Goal: Task Accomplishment & Management: Manage account settings

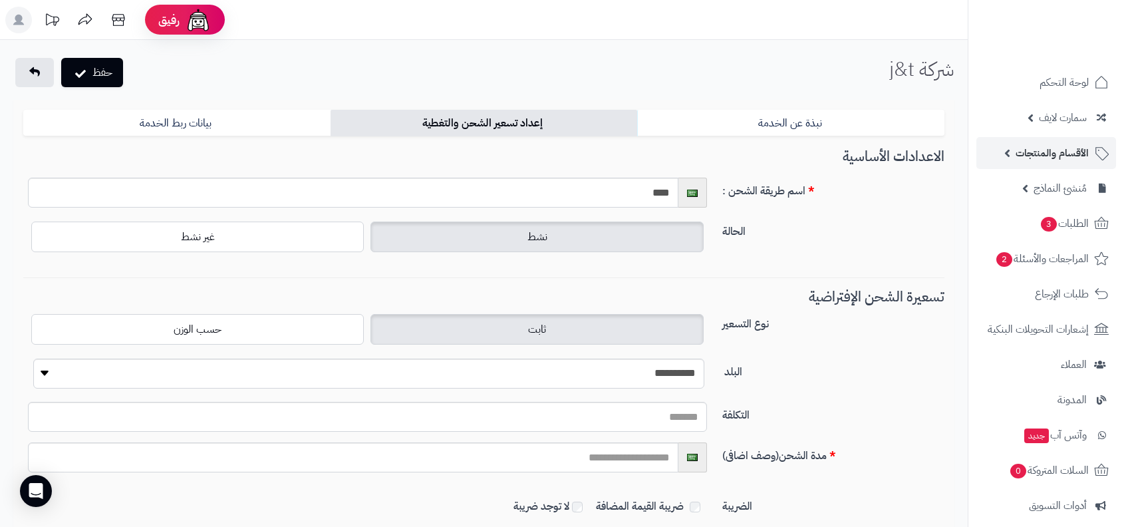
scroll to position [143, 0]
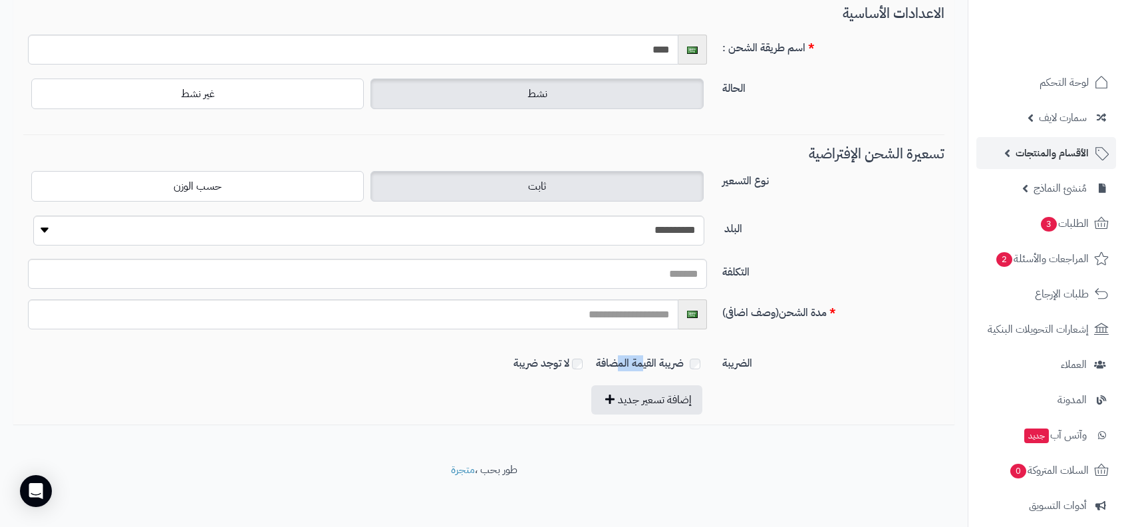
click at [1074, 139] on link "الأقسام والمنتجات" at bounding box center [1046, 153] width 140 height 32
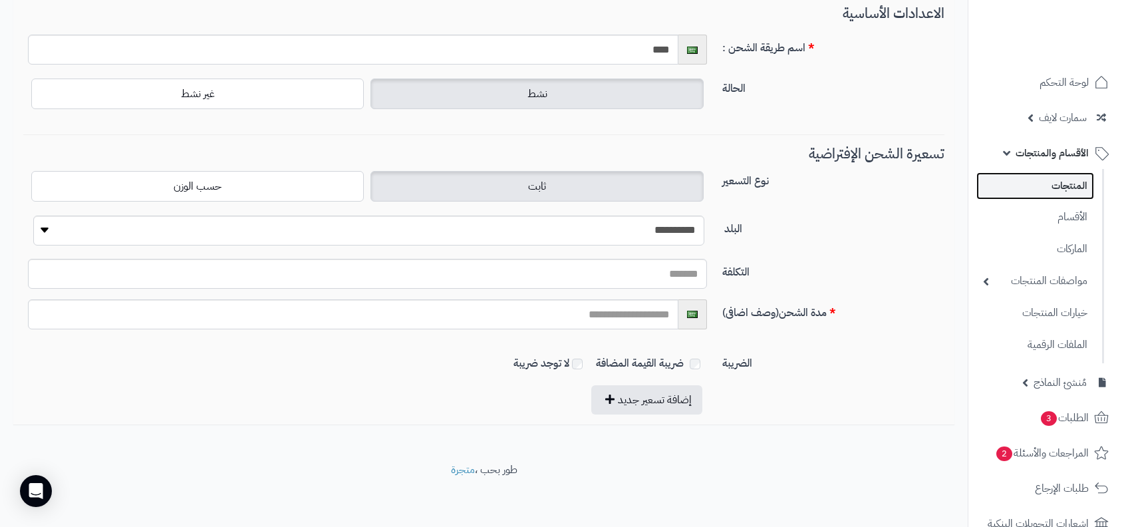
click at [1055, 182] on link "المنتجات" at bounding box center [1035, 185] width 118 height 27
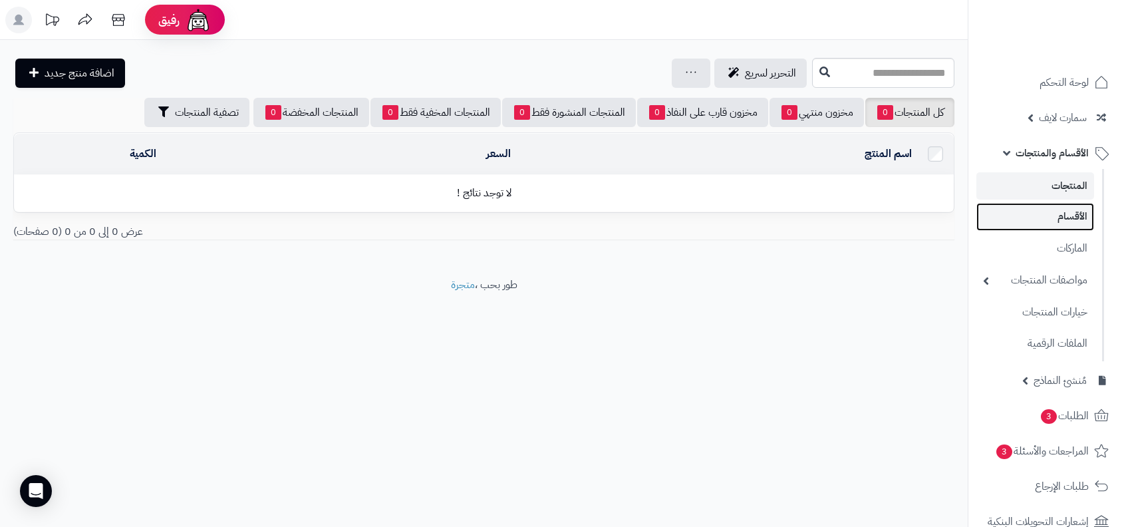
click at [1078, 226] on link "الأقسام" at bounding box center [1035, 216] width 118 height 27
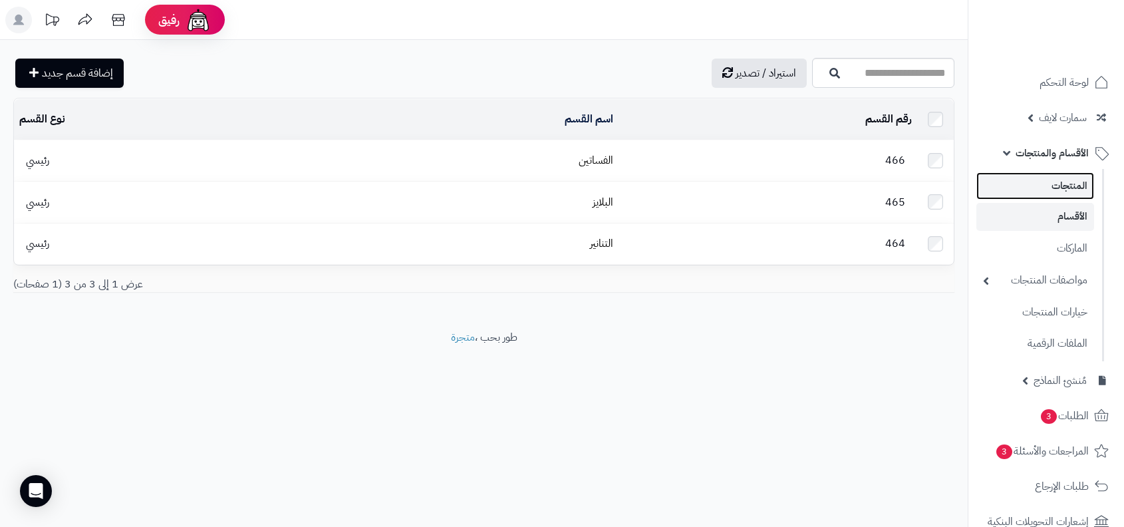
click at [1046, 192] on link "المنتجات" at bounding box center [1035, 185] width 118 height 27
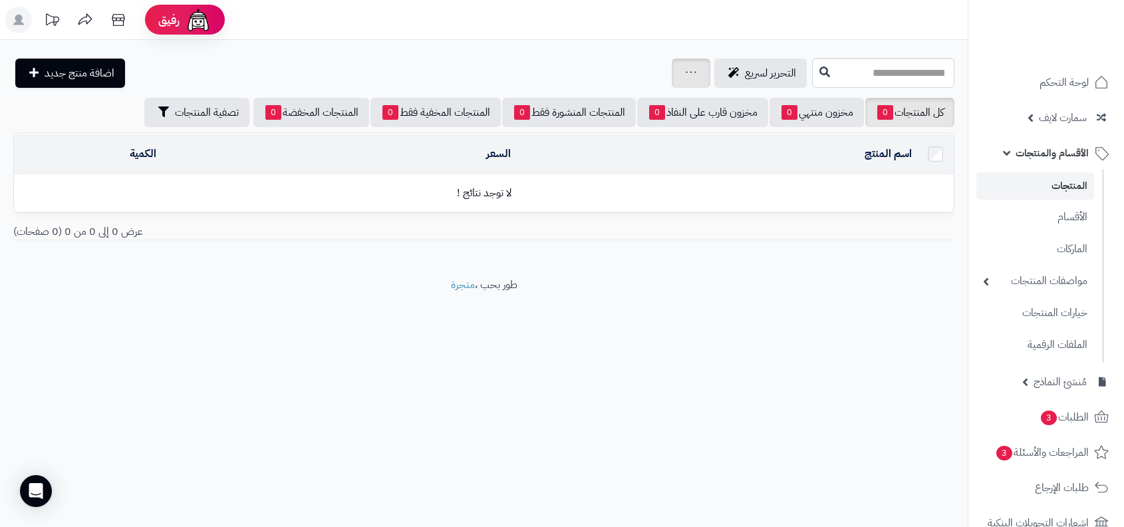
click at [694, 65] on div "جرد مخزون المنتجات جرد مخزون الخيارات فقط تعديل أسعار المنتجات الملصقات تصدير ا…" at bounding box center [691, 73] width 39 height 29
click at [672, 78] on div "جرد مخزون المنتجات جرد مخزون الخيارات فقط تعديل أسعار المنتجات الملصقات تصدير ا…" at bounding box center [691, 73] width 39 height 29
click at [686, 76] on link at bounding box center [691, 73] width 11 height 16
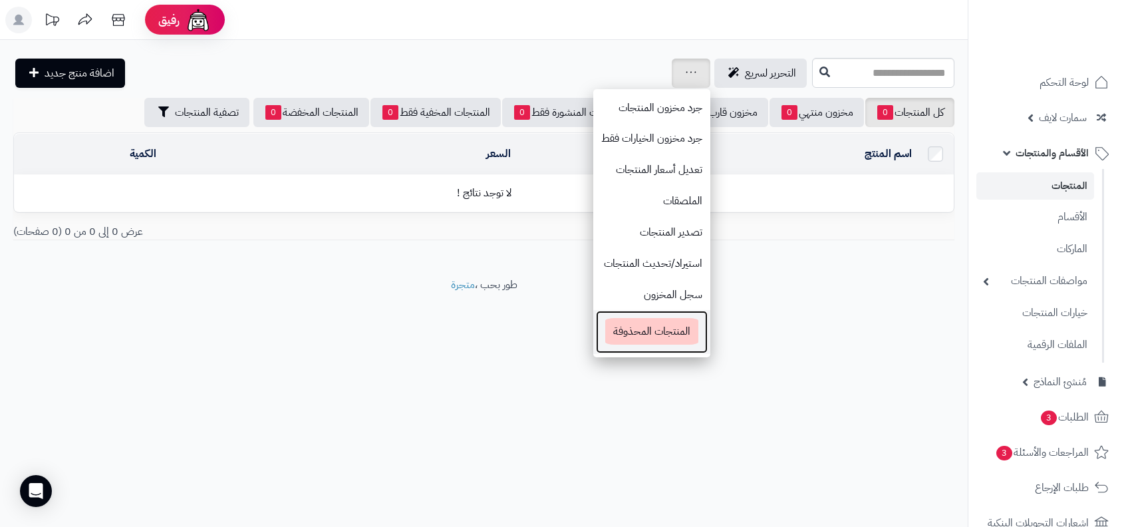
click at [666, 339] on span "المنتجات المحذوفة" at bounding box center [651, 331] width 93 height 27
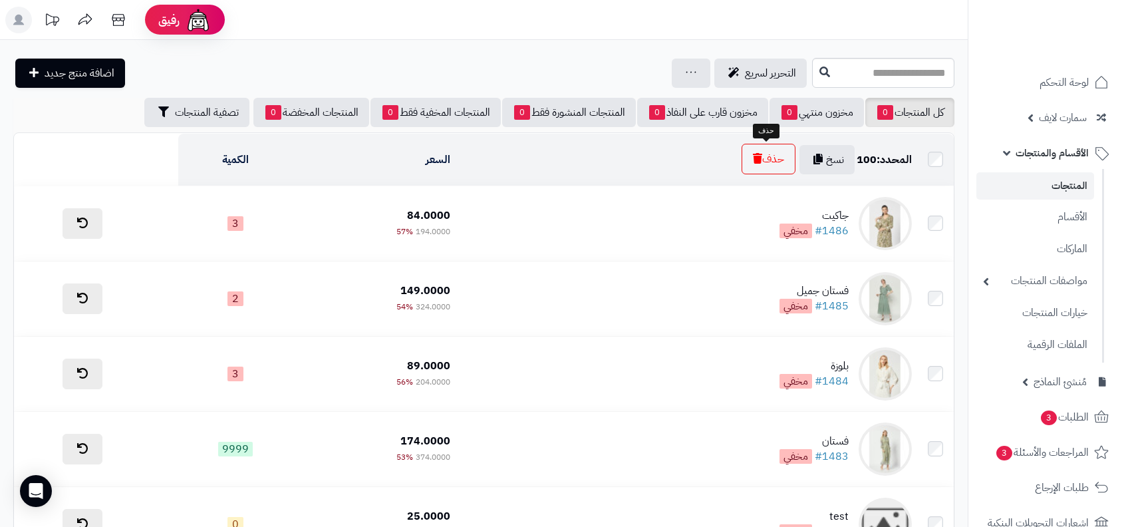
click at [788, 169] on button "حذف" at bounding box center [768, 159] width 54 height 31
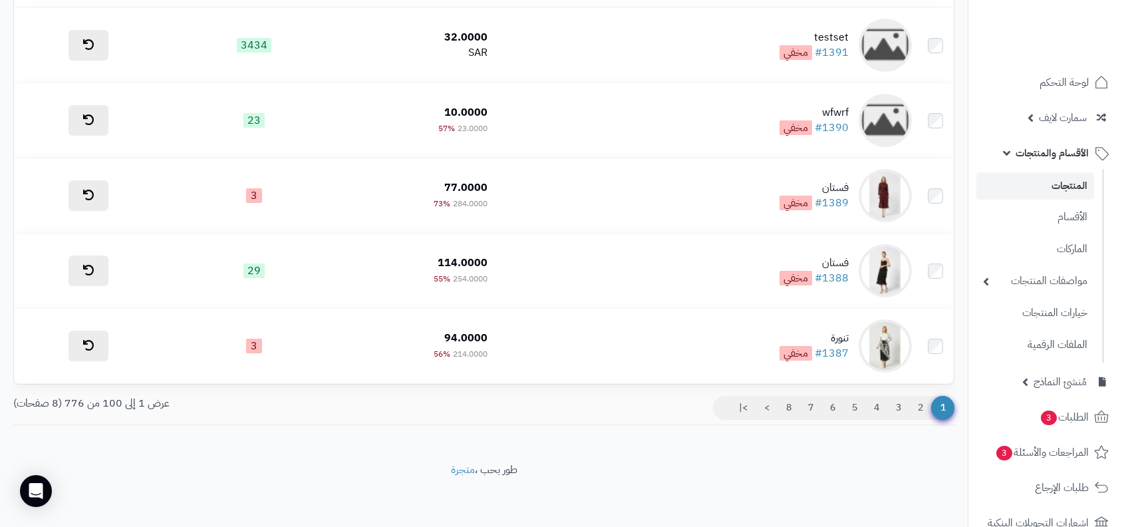
scroll to position [7320, 0]
click at [1045, 180] on link "المنتجات" at bounding box center [1035, 185] width 118 height 27
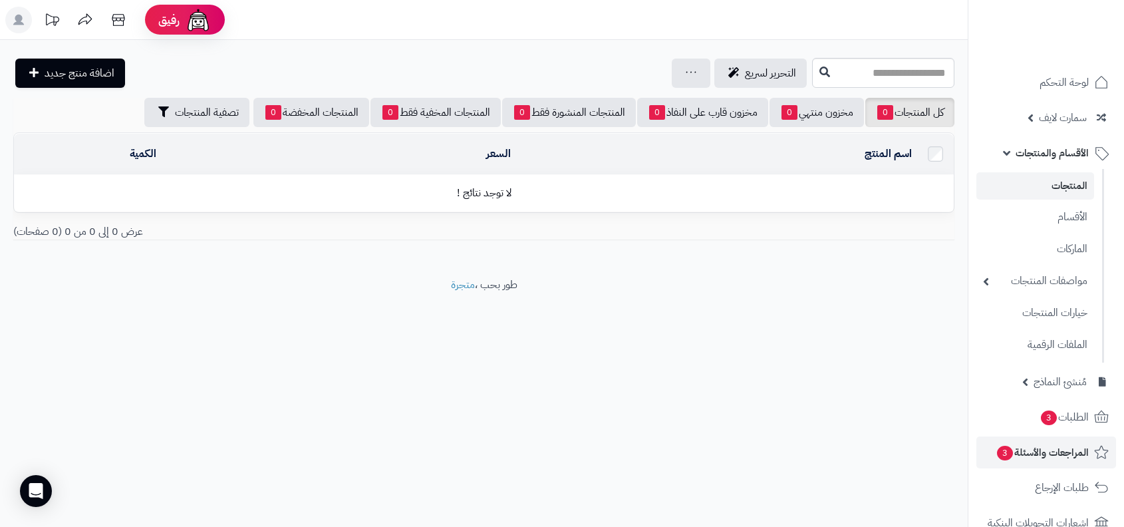
scroll to position [380, 0]
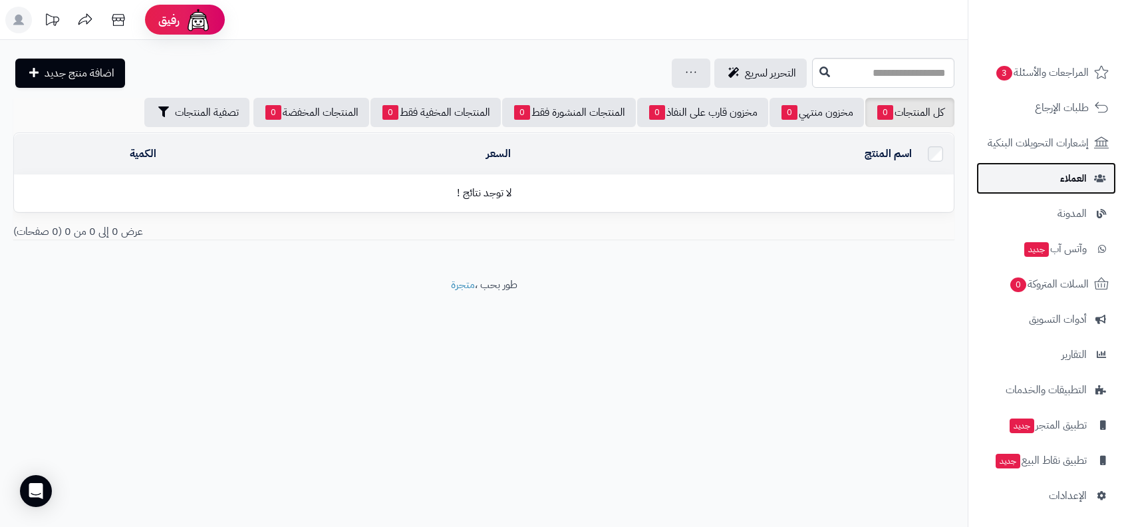
click at [1038, 175] on link "العملاء" at bounding box center [1046, 178] width 140 height 32
